Goal: Communication & Community: Answer question/provide support

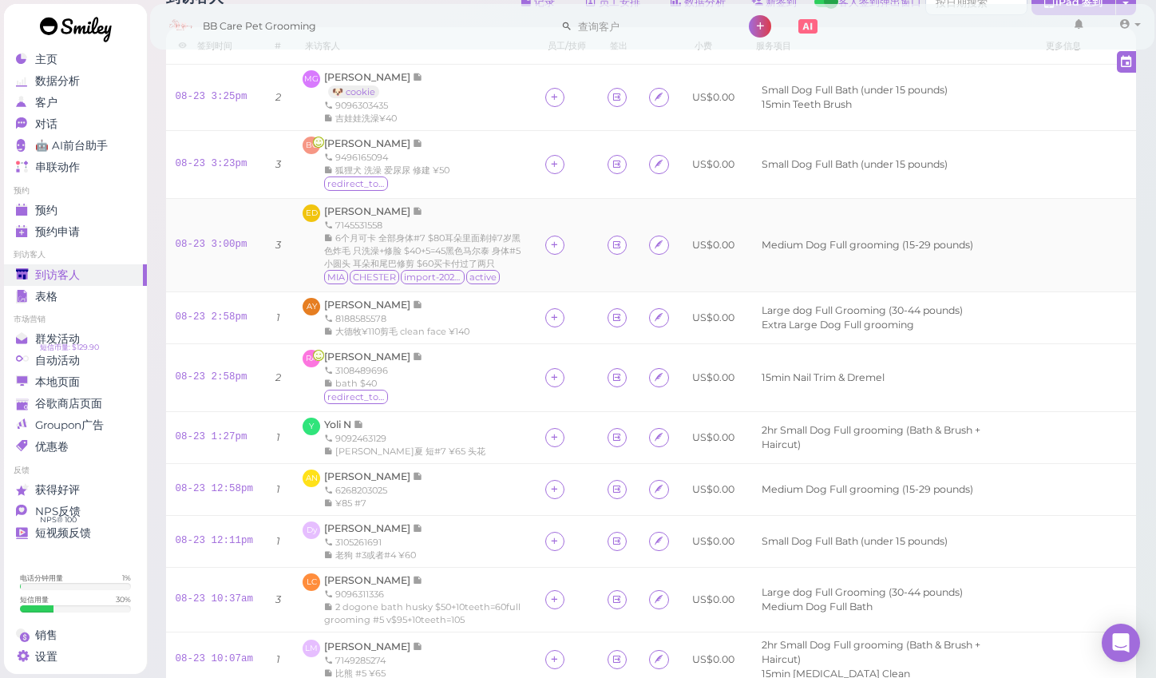
scroll to position [42, 0]
click at [361, 311] on span "[PERSON_NAME]" at bounding box center [368, 305] width 89 height 12
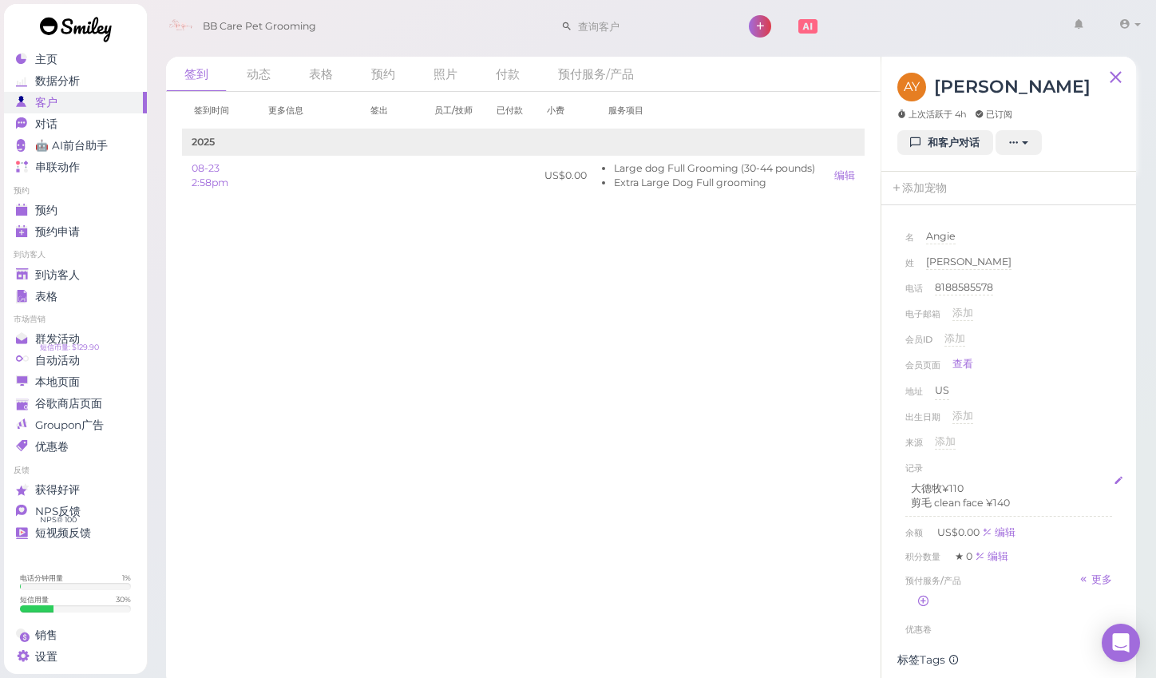
click at [934, 505] on p "剪毛 clean face ¥140" at bounding box center [1009, 503] width 196 height 14
click at [1053, 436] on div "来源 添加" at bounding box center [1008, 447] width 207 height 26
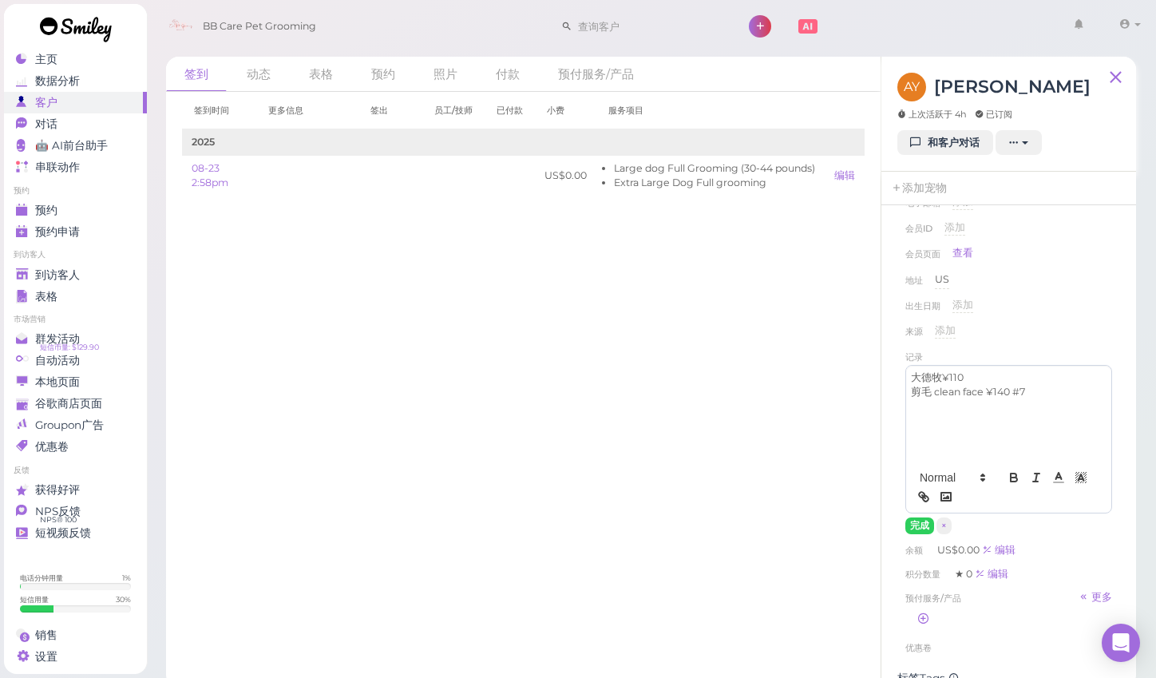
scroll to position [112, 0]
click at [916, 520] on button "完成" at bounding box center [919, 525] width 29 height 17
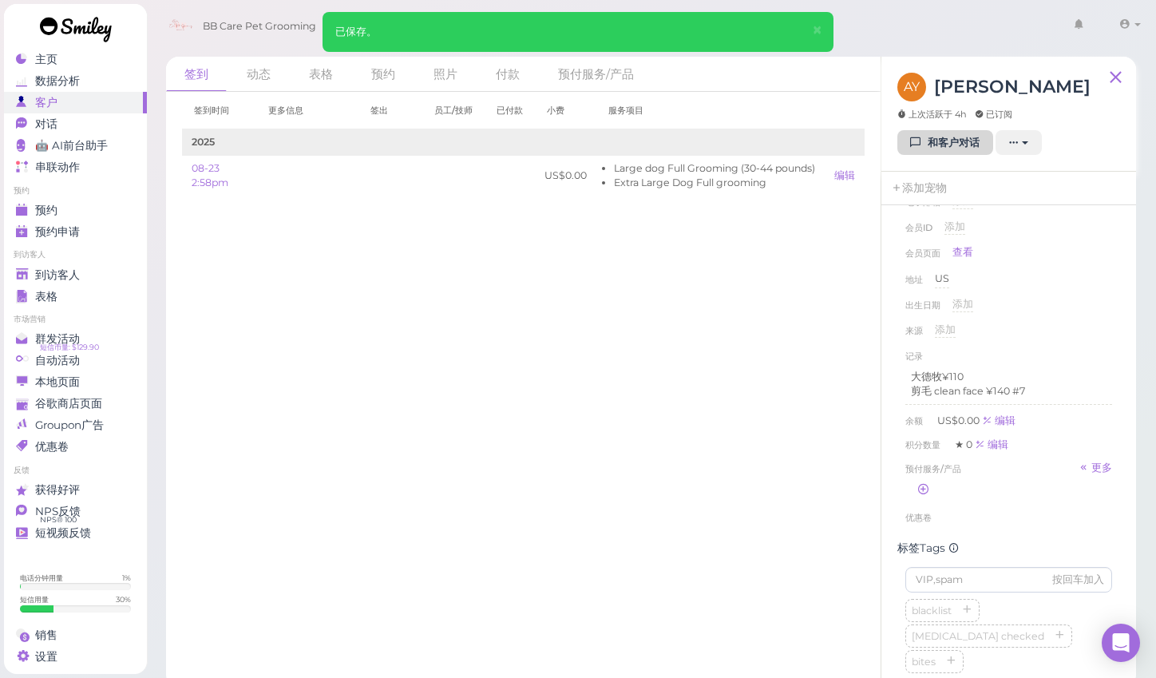
click at [941, 145] on link "和客户对话" at bounding box center [945, 143] width 96 height 26
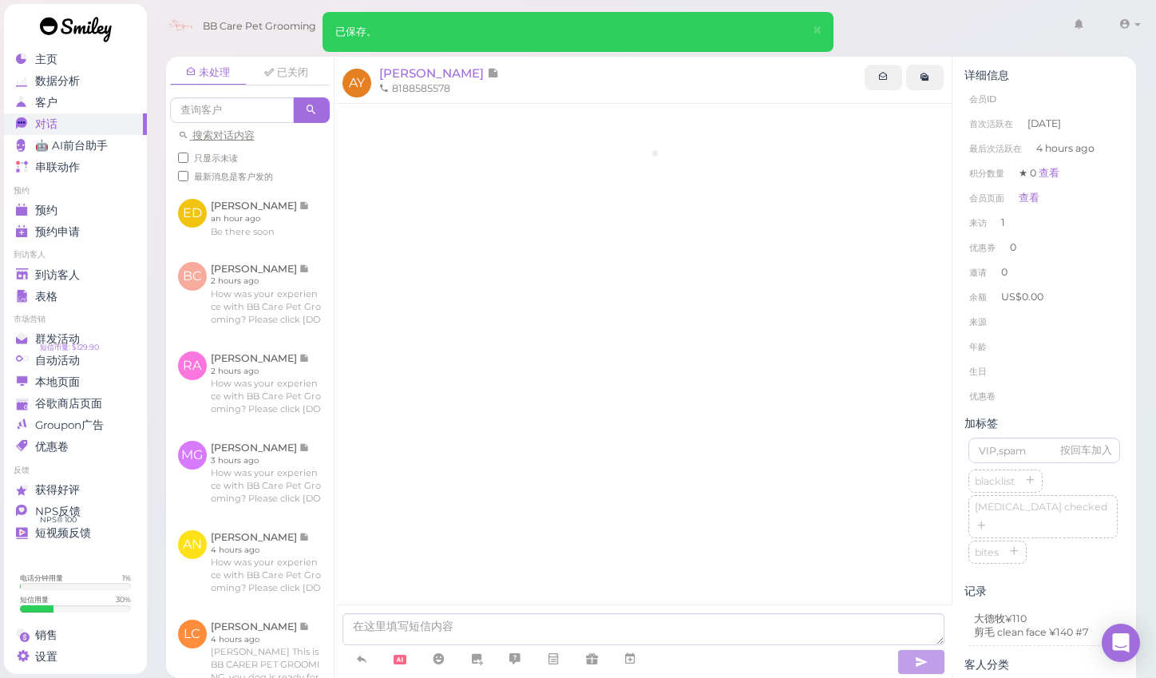
scroll to position [34, 0]
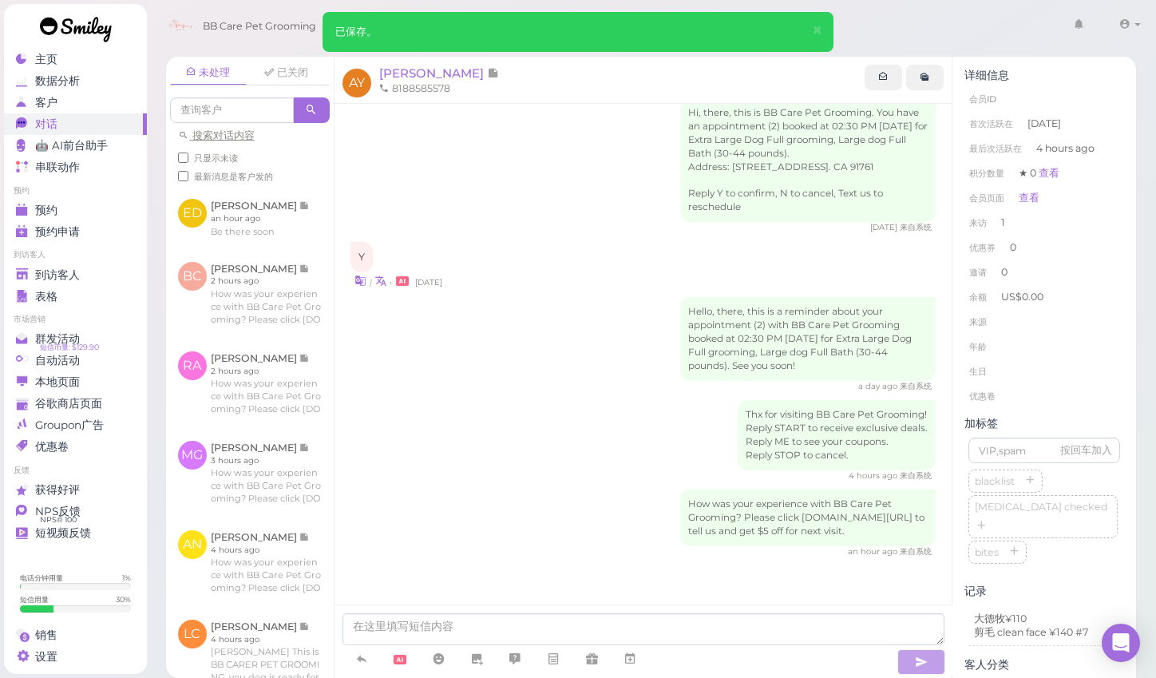
click at [480, 497] on div "How was your experience with BB Care Pet Grooming? Please click [DOMAIN_NAME][U…" at bounding box center [644, 523] width 586 height 68
click at [1143, 386] on div "未处理 已关闭 搜索对话内容 只显示未读 最新消息是客户发的 ED [PERSON_NAME] an hour ago" at bounding box center [651, 361] width 1011 height 633
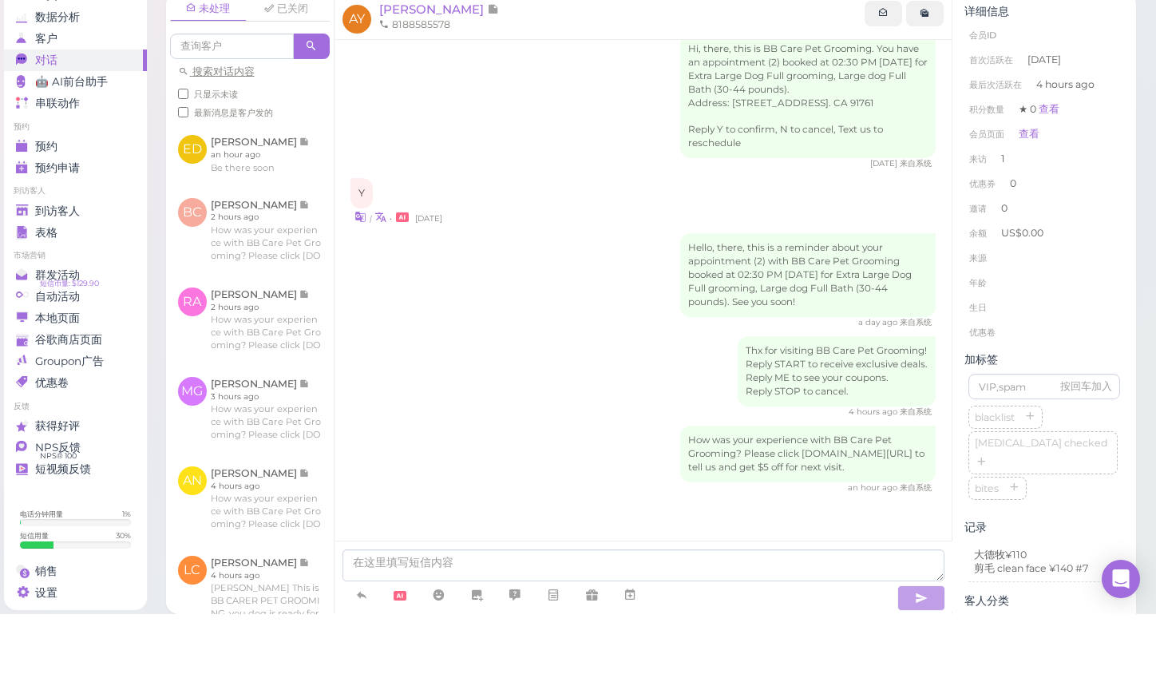
scroll to position [7, 0]
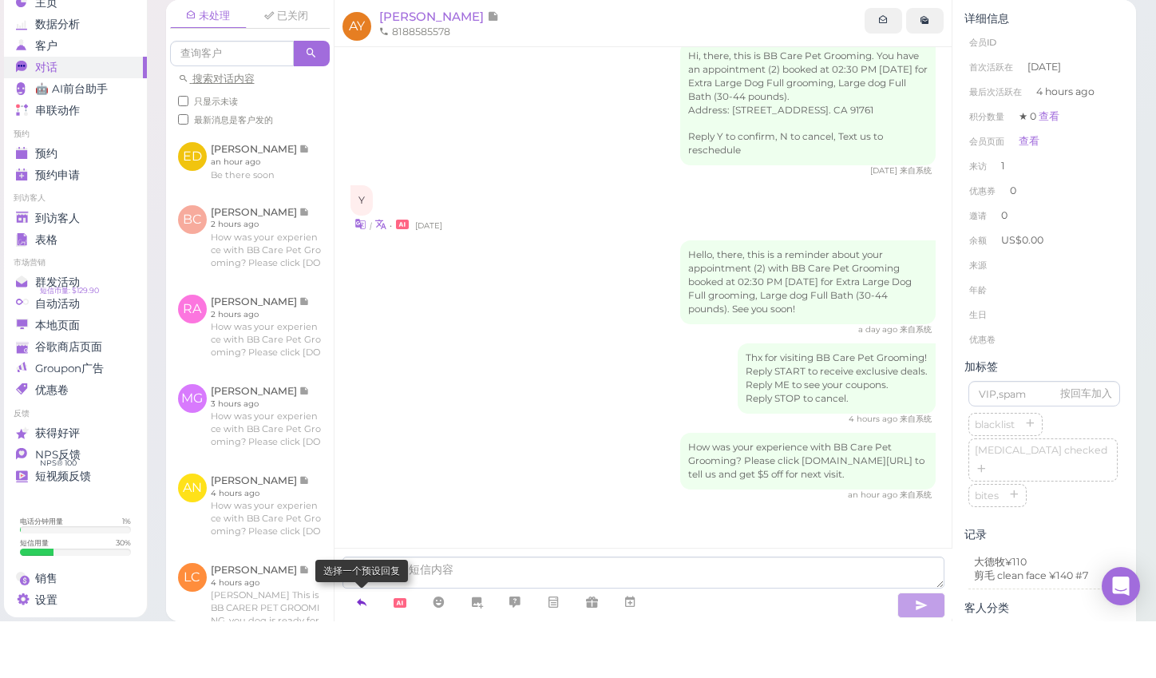
click at [366, 651] on icon at bounding box center [361, 659] width 13 height 16
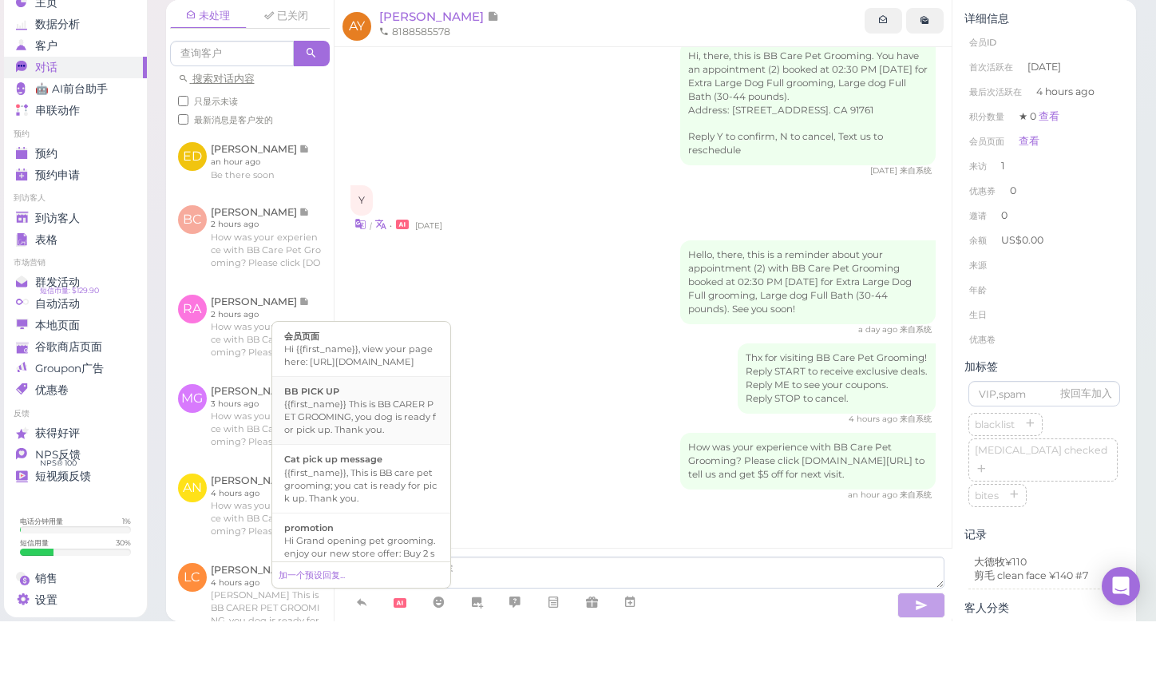
click at [367, 454] on div "{{first_name}} This is BB CARER PET GROOMING, you dog is ready for pick up. Tha…" at bounding box center [361, 473] width 154 height 38
type textarea "{{first_name}} This is BB CARER PET GROOMING, you dog is ready for pick up. Tha…"
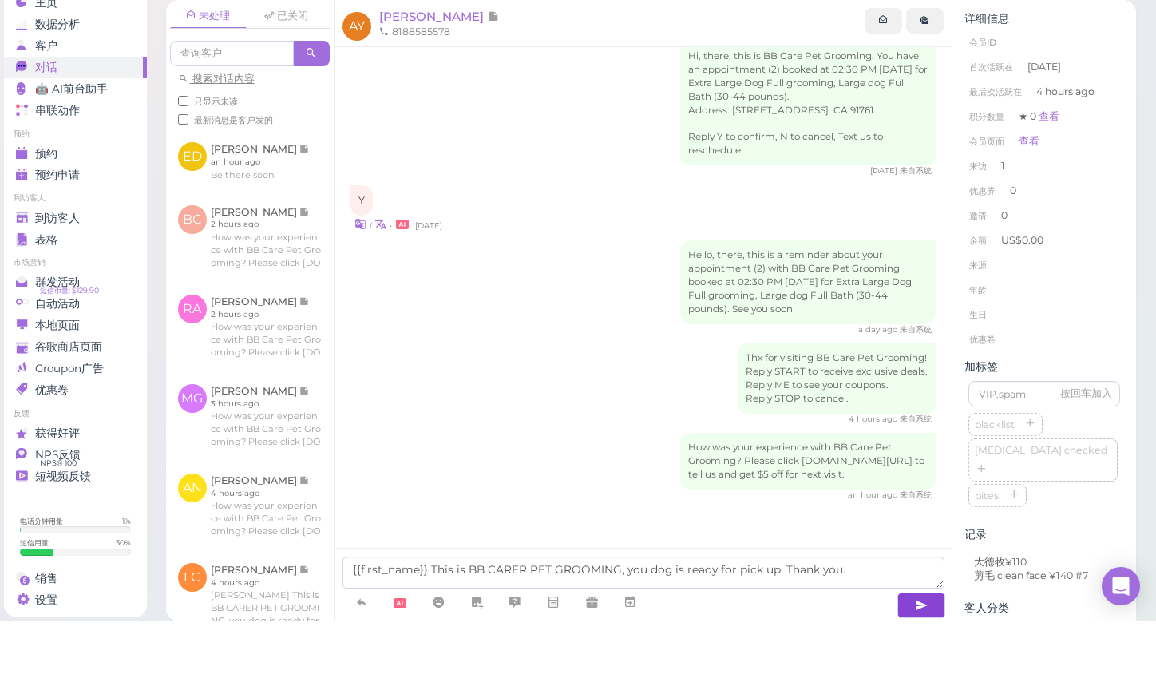
click at [915, 654] on icon "button" at bounding box center [921, 662] width 13 height 16
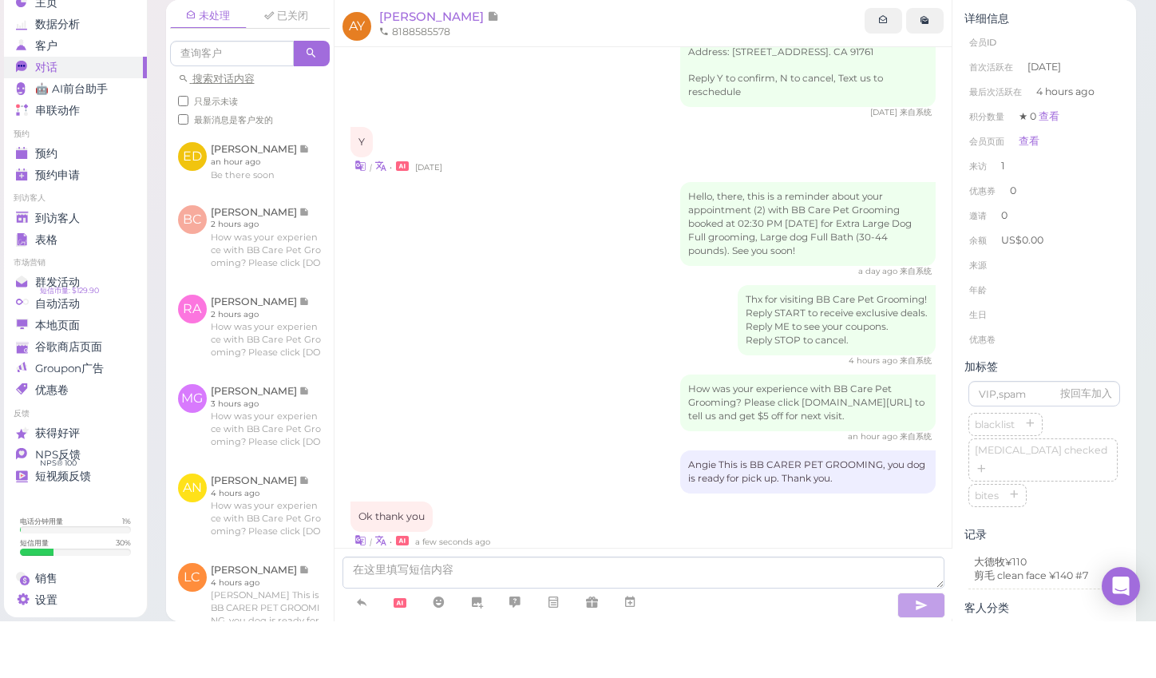
scroll to position [138, 0]
